Goal: Task Accomplishment & Management: Complete application form

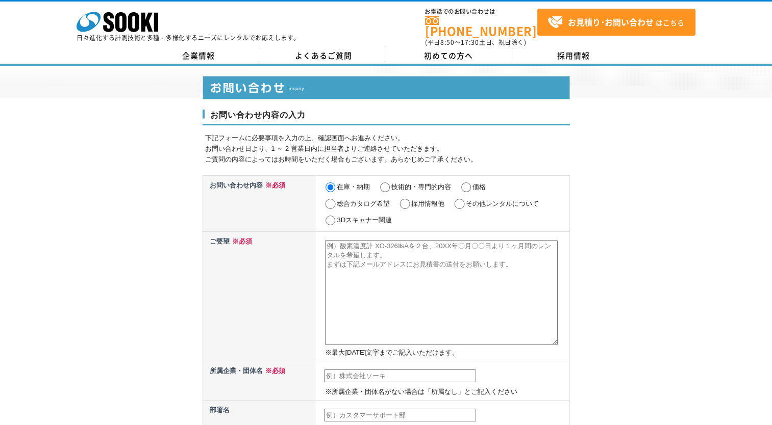
click at [370, 267] on textarea at bounding box center [441, 292] width 233 height 105
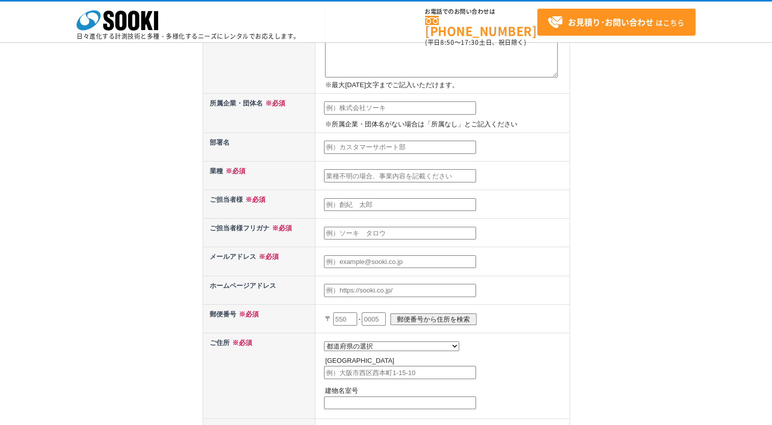
type textarea "デジマテックキャリパ CD-30系かCD-20系を2～3日レンタルしたいです。"
click at [366, 173] on input "text" at bounding box center [400, 175] width 152 height 13
type input "電"
type input "電気工事"
click at [408, 200] on input "text" at bounding box center [400, 204] width 152 height 13
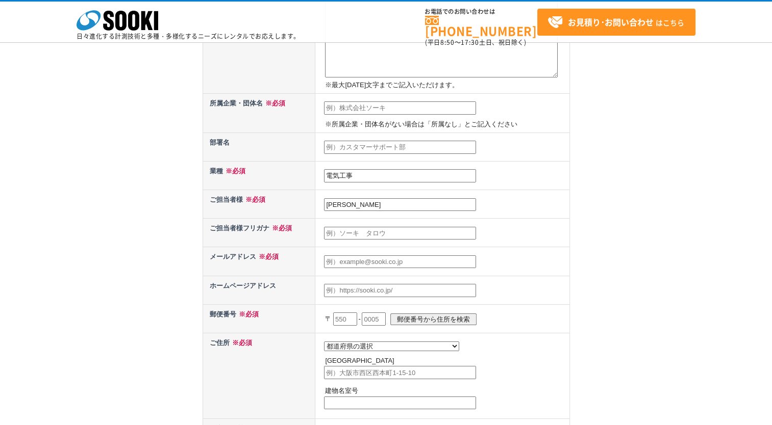
type input "[PERSON_NAME]"
type input "ツダヨシヒロ"
type input "[EMAIL_ADDRESS][DOMAIN_NAME]"
click at [384, 289] on input "text" at bounding box center [400, 290] width 152 height 13
click at [349, 317] on input "text" at bounding box center [345, 319] width 24 height 13
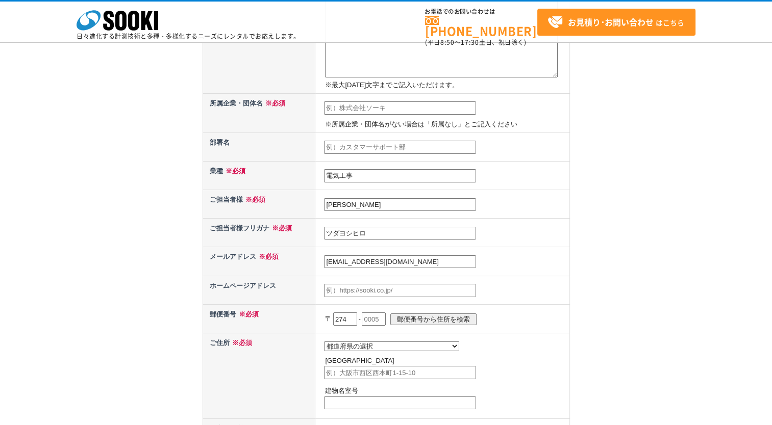
type input "274"
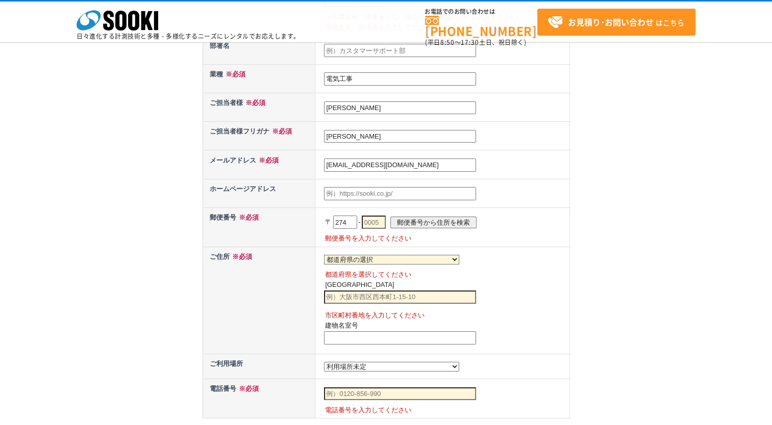
scroll to position [221, 0]
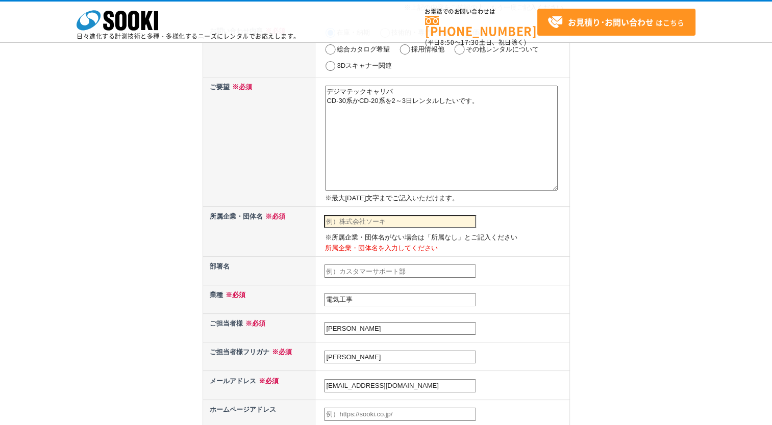
drag, startPoint x: 414, startPoint y: 218, endPoint x: 420, endPoint y: 221, distance: 6.8
click at [414, 218] on input "text" at bounding box center [400, 221] width 152 height 13
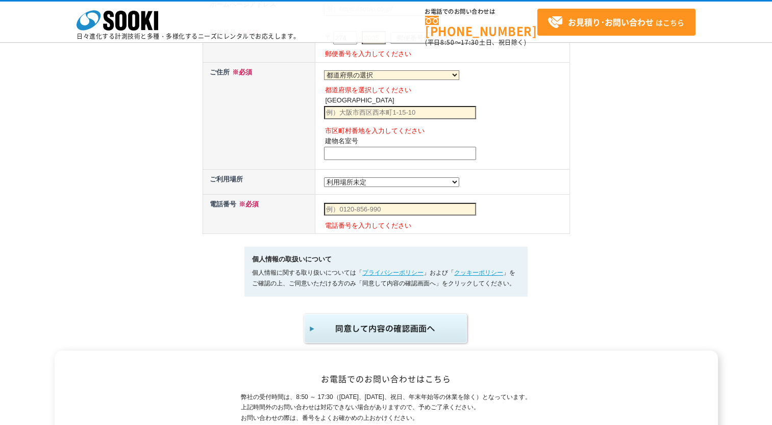
scroll to position [406, 0]
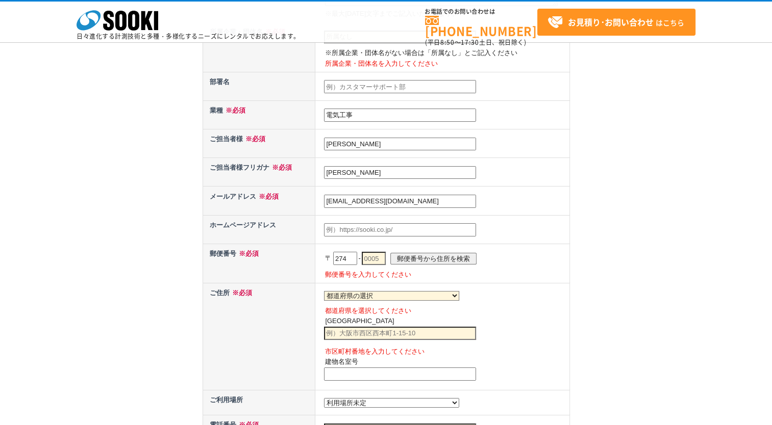
type input "所属なし"
click at [382, 254] on input "text" at bounding box center [374, 258] width 24 height 13
type input "0077"
click at [450, 257] on input "郵便番号から住所を検索" at bounding box center [433, 259] width 86 height 12
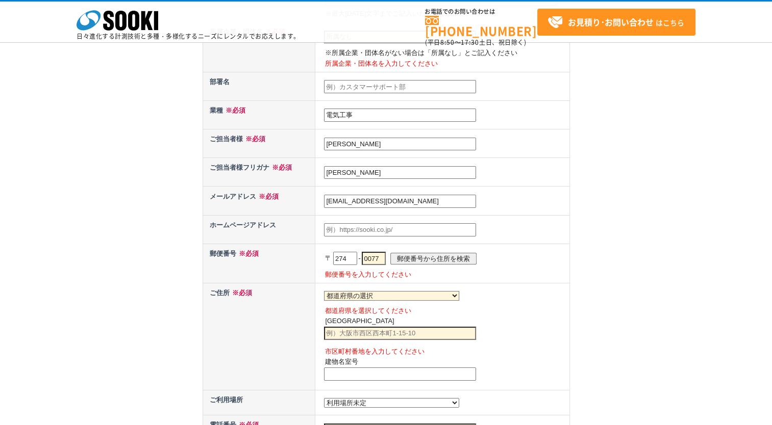
select select "12"
click at [377, 368] on input "text" at bounding box center [400, 374] width 152 height 13
click at [386, 334] on input "船橋市薬円台" at bounding box center [400, 333] width 152 height 13
type input "船橋市薬円台5丁目1-9"
type input "ラ・フォレ27　503室"
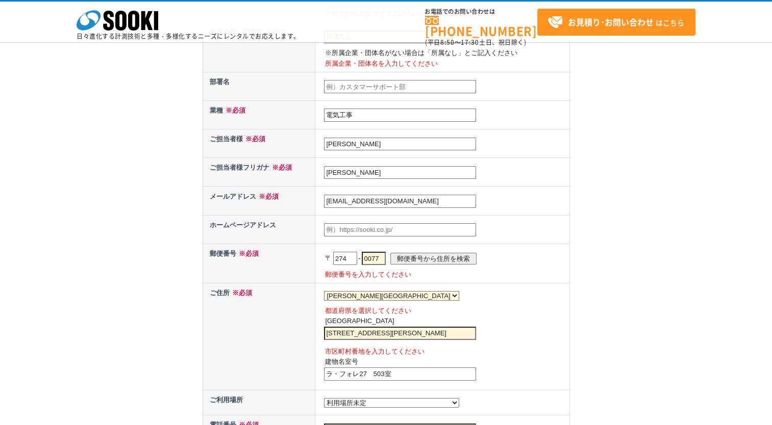
scroll to position [626, 0]
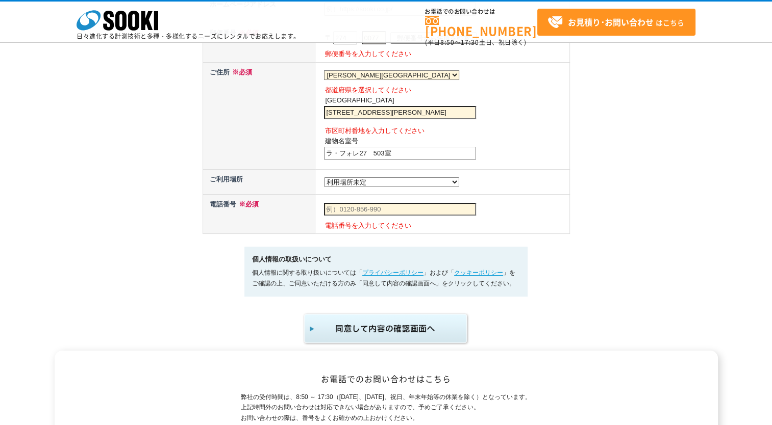
click at [368, 179] on select "都道府県の選択 利用場所未定 北海道 青森県 岩手県 宮城県 秋田県 山形県 福島県 茨城県 栃木県 群馬県 埼玉県 千葉県 東京都 神奈川県 新潟県 富山県…" at bounding box center [391, 183] width 135 height 10
select select "13"
click at [324, 178] on select "都道府県の選択 利用場所未定 北海道 青森県 岩手県 宮城県 秋田県 山形県 福島県 茨城県 栃木県 群馬県 埼玉県 千葉県 東京都 神奈川県 新潟県 富山県…" at bounding box center [391, 183] width 135 height 10
click at [365, 206] on input "text" at bounding box center [400, 209] width 152 height 13
type input "09059841087"
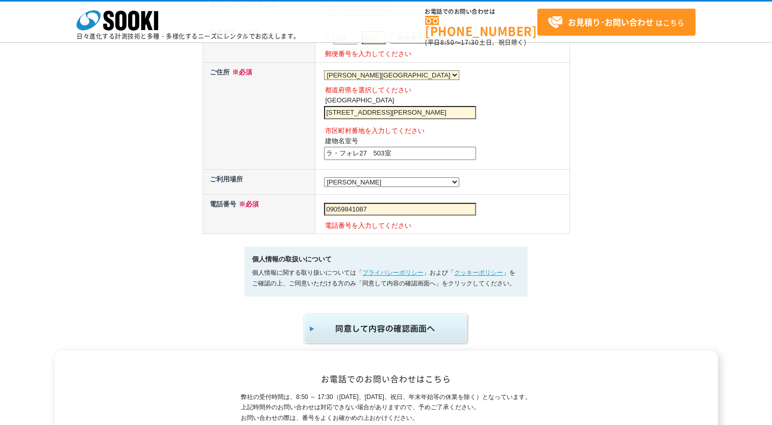
click at [367, 336] on img "submit" at bounding box center [385, 329] width 167 height 34
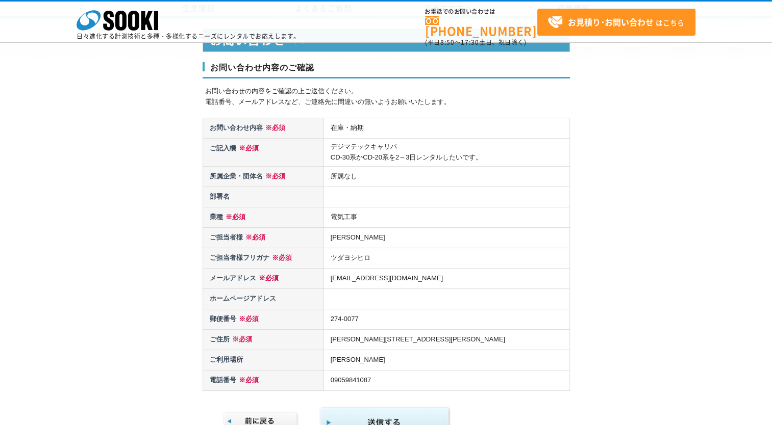
scroll to position [221, 0]
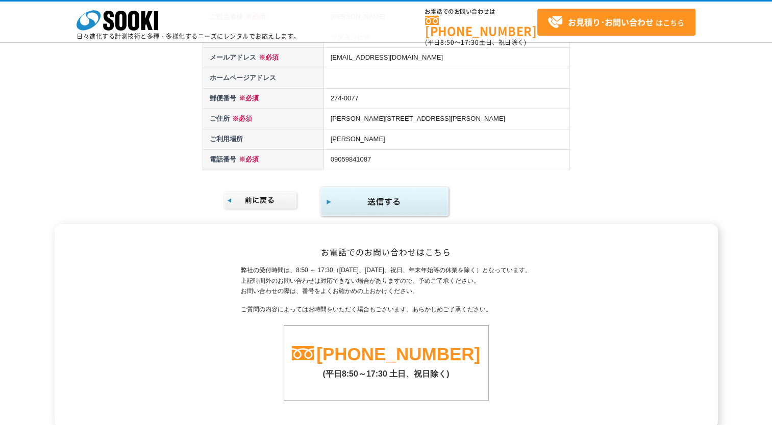
click at [379, 196] on img "submit" at bounding box center [384, 202] width 131 height 33
